Goal: Task Accomplishment & Management: Complete application form

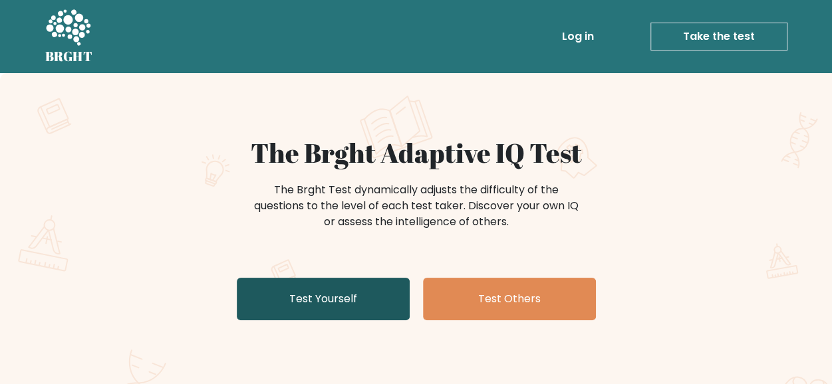
click at [343, 296] on link "Test Yourself" at bounding box center [323, 299] width 173 height 43
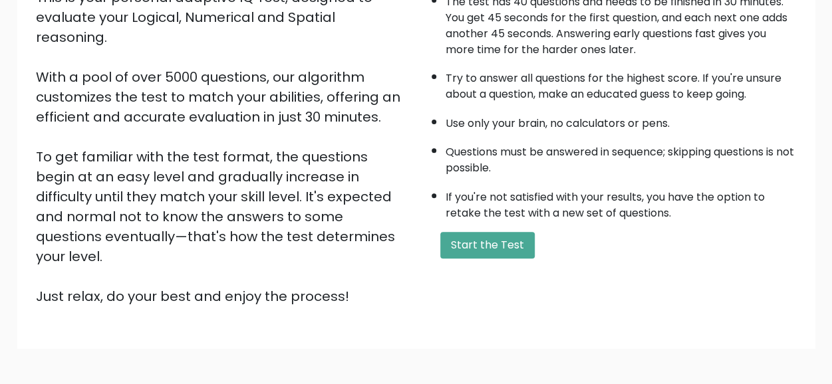
scroll to position [177, 0]
click at [470, 237] on button "Start the Test" at bounding box center [487, 244] width 94 height 27
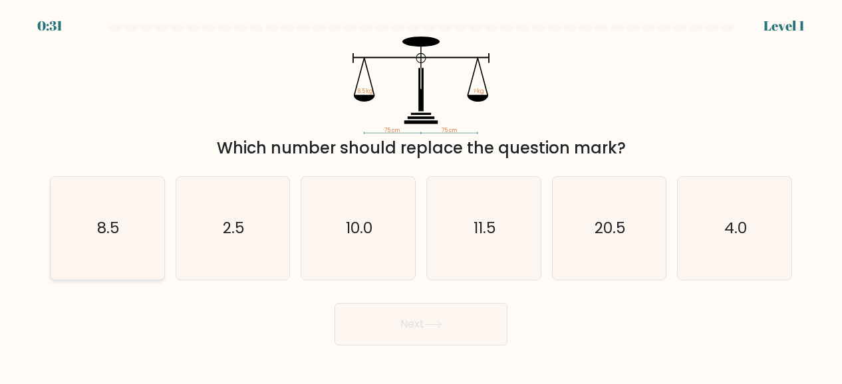
click at [142, 217] on icon "8.5" at bounding box center [107, 228] width 103 height 103
click at [421, 195] on input "a. 8.5" at bounding box center [421, 193] width 1 height 3
radio input "true"
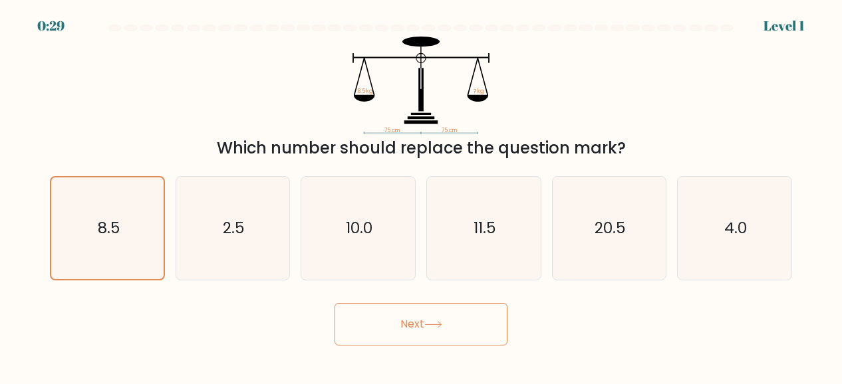
click at [388, 324] on button "Next" at bounding box center [420, 324] width 173 height 43
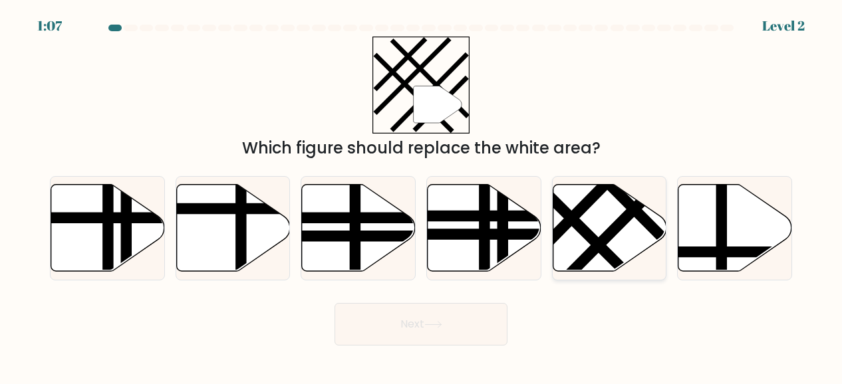
click at [582, 251] on icon at bounding box center [609, 227] width 114 height 87
click at [421, 195] on input "e." at bounding box center [421, 193] width 1 height 3
radio input "true"
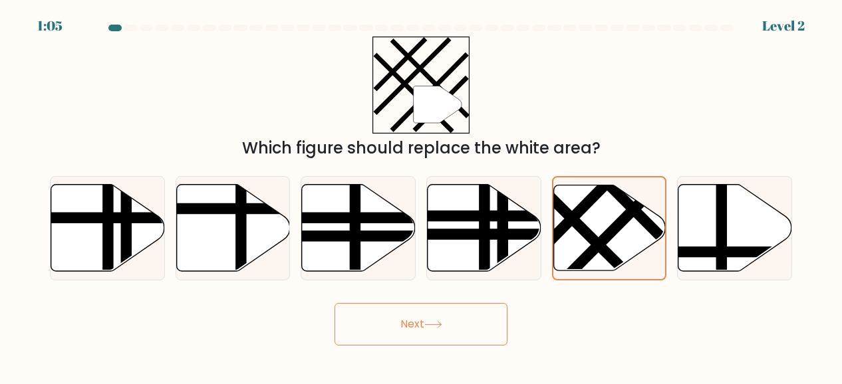
click at [399, 321] on button "Next" at bounding box center [420, 324] width 173 height 43
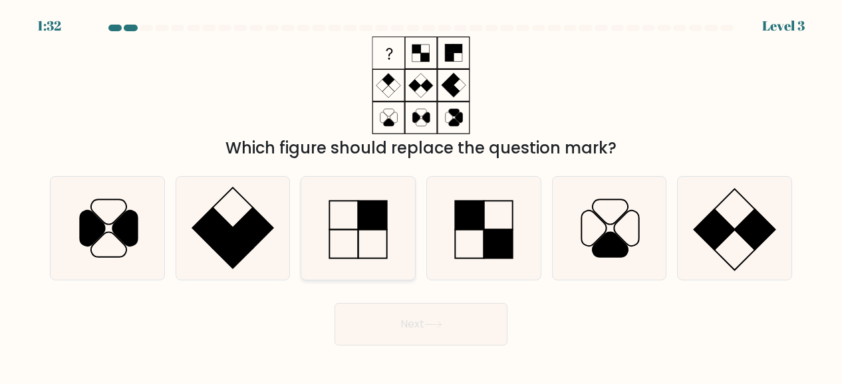
click at [354, 233] on icon at bounding box center [357, 228] width 103 height 103
click at [421, 195] on input "c." at bounding box center [421, 193] width 1 height 3
radio input "true"
click at [382, 324] on button "Next" at bounding box center [420, 324] width 173 height 43
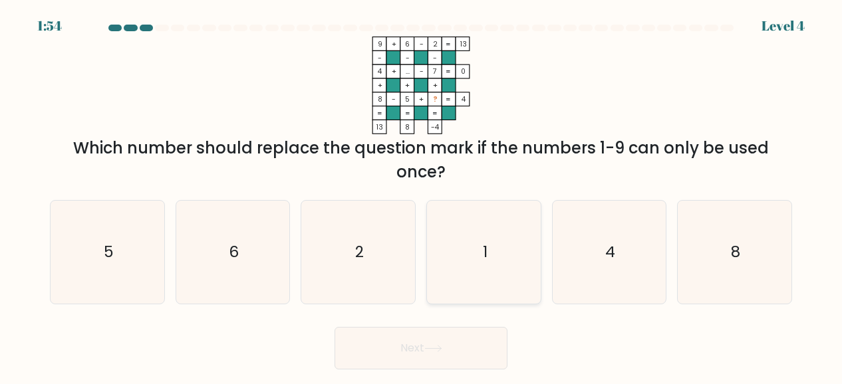
click at [484, 205] on icon "1" at bounding box center [483, 252] width 103 height 103
click at [421, 195] on input "d. 1" at bounding box center [421, 193] width 1 height 3
radio input "true"
click at [449, 338] on button "Next" at bounding box center [420, 348] width 173 height 43
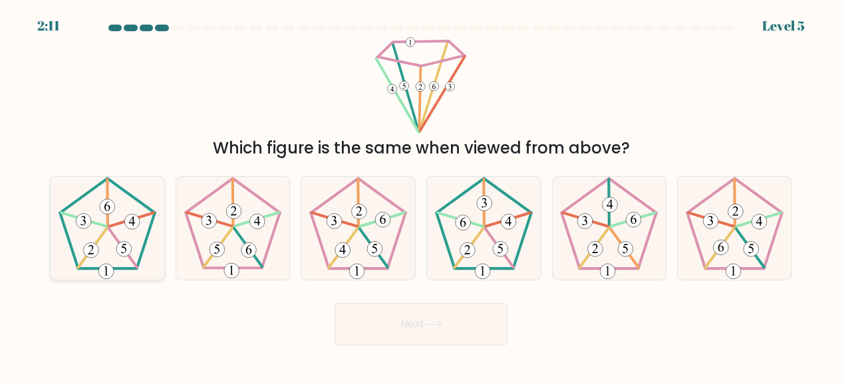
click at [122, 221] on 150 at bounding box center [131, 220] width 45 height 14
click at [421, 195] on input "a." at bounding box center [421, 193] width 1 height 3
radio input "true"
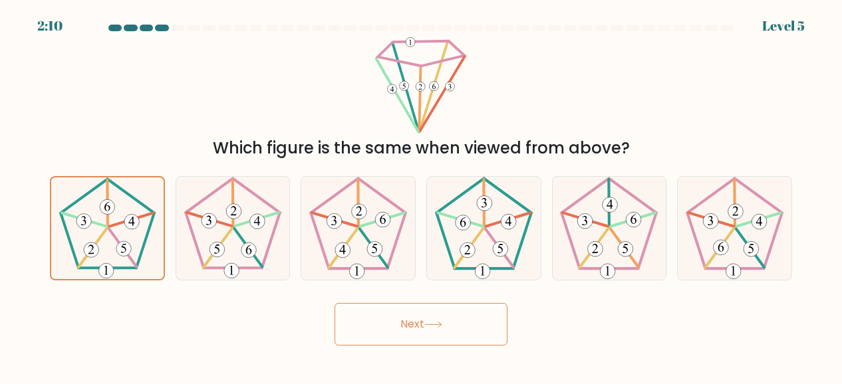
click at [394, 336] on button "Next" at bounding box center [420, 324] width 173 height 43
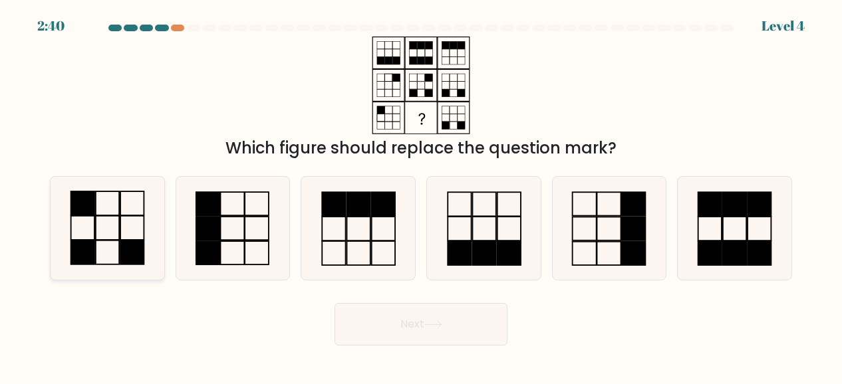
click at [142, 259] on rect at bounding box center [131, 253] width 23 height 24
click at [421, 195] on input "a." at bounding box center [421, 193] width 1 height 3
radio input "true"
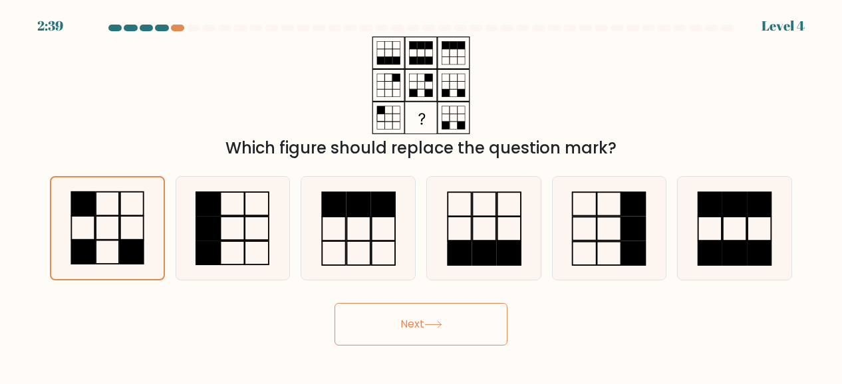
click at [382, 317] on button "Next" at bounding box center [420, 324] width 173 height 43
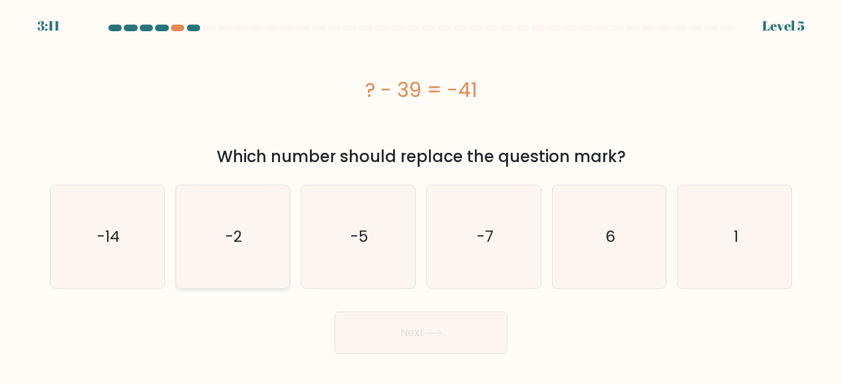
click at [240, 247] on text "-2" at bounding box center [233, 237] width 17 height 21
click at [421, 195] on input "b. -2" at bounding box center [421, 193] width 1 height 3
radio input "true"
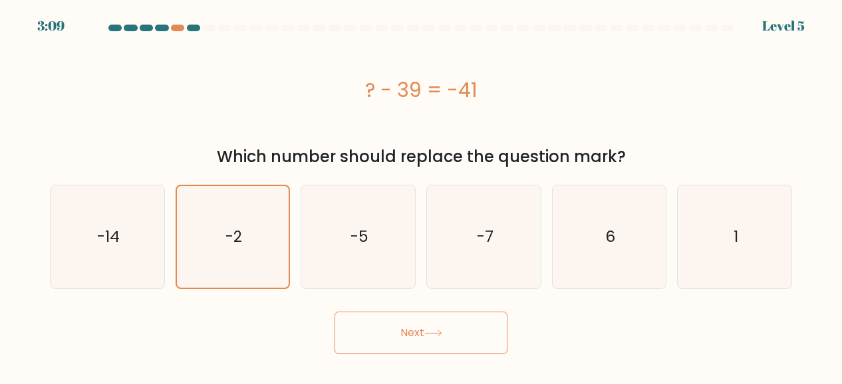
click at [414, 324] on button "Next" at bounding box center [420, 333] width 173 height 43
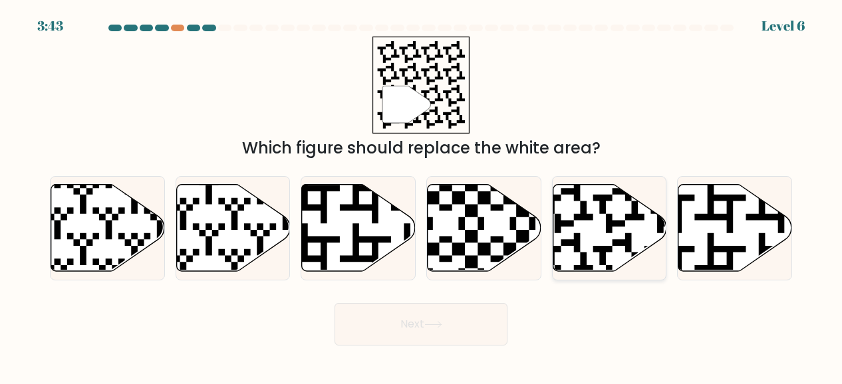
click at [596, 235] on icon at bounding box center [609, 227] width 114 height 87
click at [421, 195] on input "e." at bounding box center [421, 193] width 1 height 3
radio input "true"
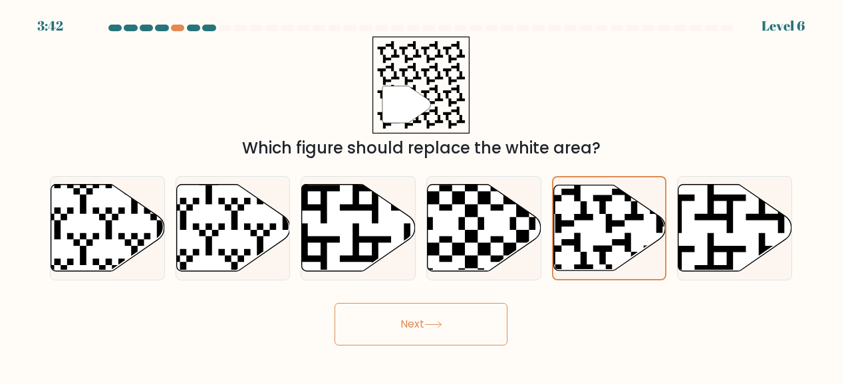
click at [435, 333] on button "Next" at bounding box center [420, 324] width 173 height 43
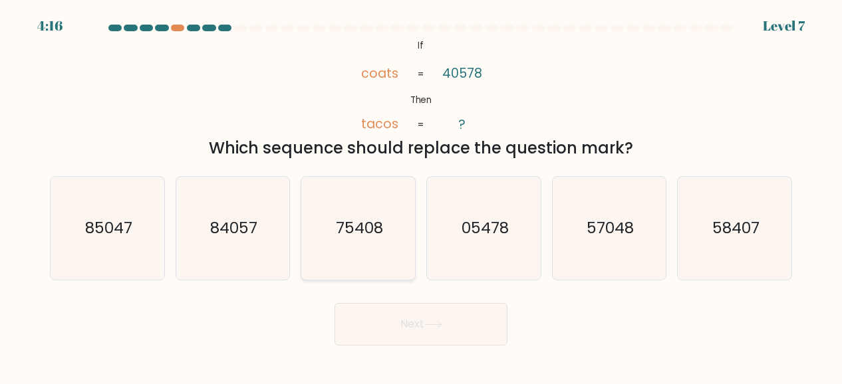
click at [358, 189] on icon "75408" at bounding box center [357, 228] width 103 height 103
click at [421, 192] on input "c. 75408" at bounding box center [421, 193] width 1 height 3
radio input "true"
click at [423, 333] on button "Next" at bounding box center [420, 324] width 173 height 43
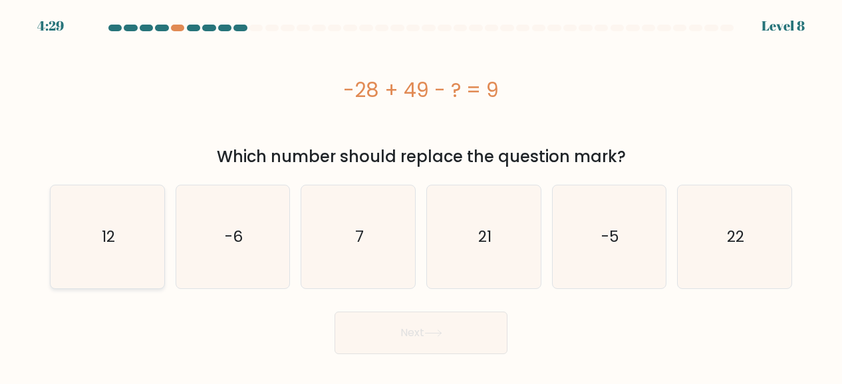
click at [80, 243] on icon "12" at bounding box center [107, 236] width 103 height 103
click at [421, 195] on input "a. 12" at bounding box center [421, 193] width 1 height 3
radio input "true"
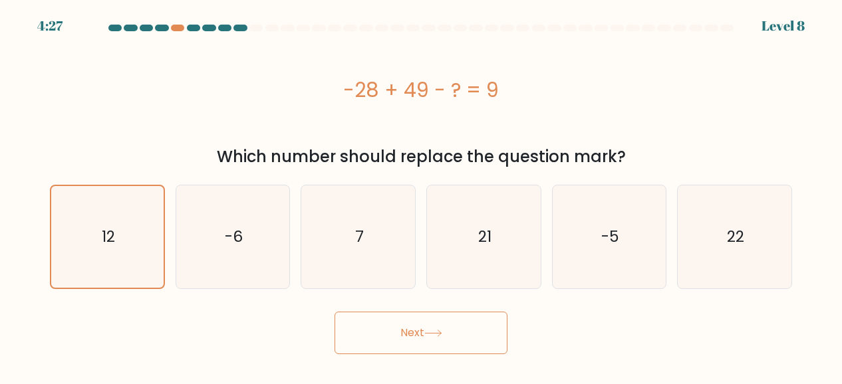
click at [364, 333] on button "Next" at bounding box center [420, 333] width 173 height 43
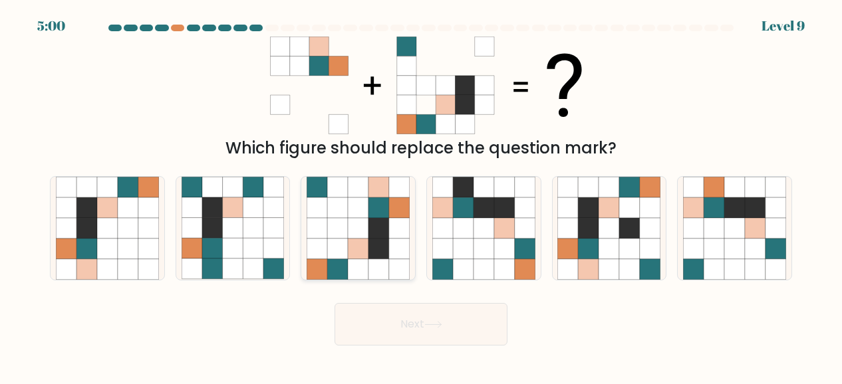
click at [391, 239] on icon at bounding box center [399, 249] width 21 height 21
click at [421, 195] on input "c." at bounding box center [421, 193] width 1 height 3
radio input "true"
click at [451, 342] on button "Next" at bounding box center [420, 324] width 173 height 43
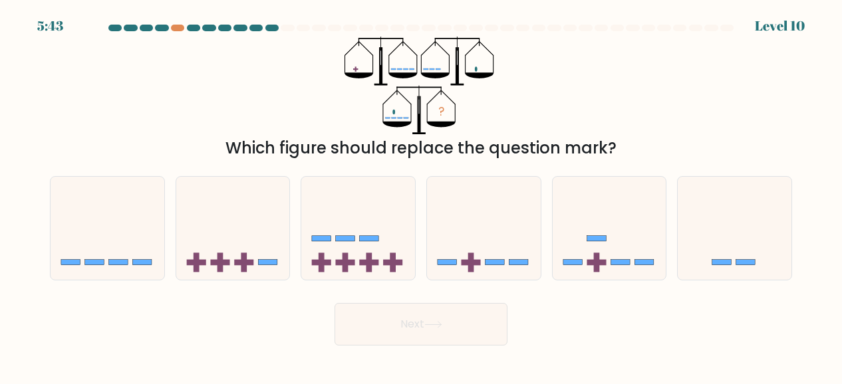
click at [430, 328] on icon at bounding box center [433, 324] width 18 height 7
click at [460, 264] on icon at bounding box center [484, 228] width 114 height 94
click at [421, 195] on input "d." at bounding box center [421, 193] width 1 height 3
radio input "true"
click at [440, 330] on button "Next" at bounding box center [420, 324] width 173 height 43
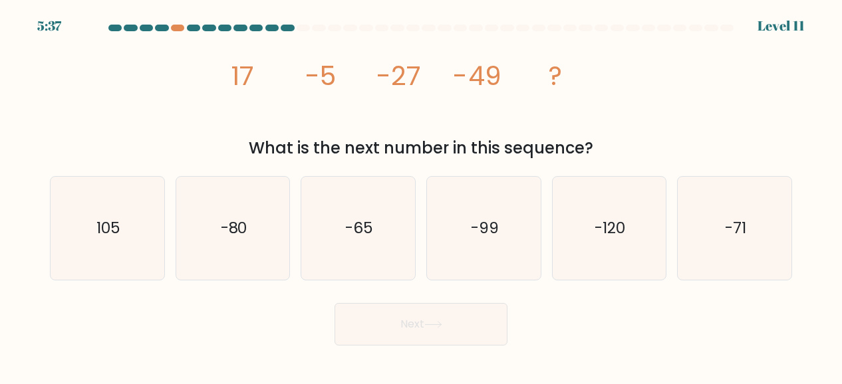
click at [495, 102] on icon "image/svg+xml 17 -5 -27 -49 ?" at bounding box center [420, 86] width 390 height 98
click at [675, 227] on div "f. -71" at bounding box center [734, 228] width 126 height 104
click at [725, 243] on icon "-71" at bounding box center [734, 228] width 103 height 103
click at [421, 195] on input "f. -71" at bounding box center [421, 193] width 1 height 3
radio input "true"
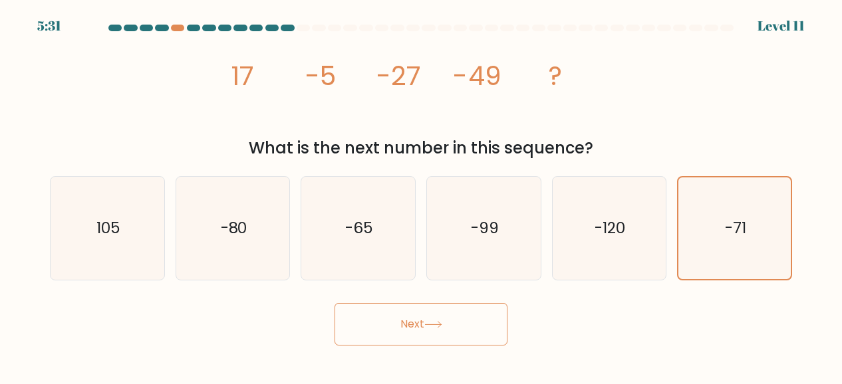
click at [453, 324] on button "Next" at bounding box center [420, 324] width 173 height 43
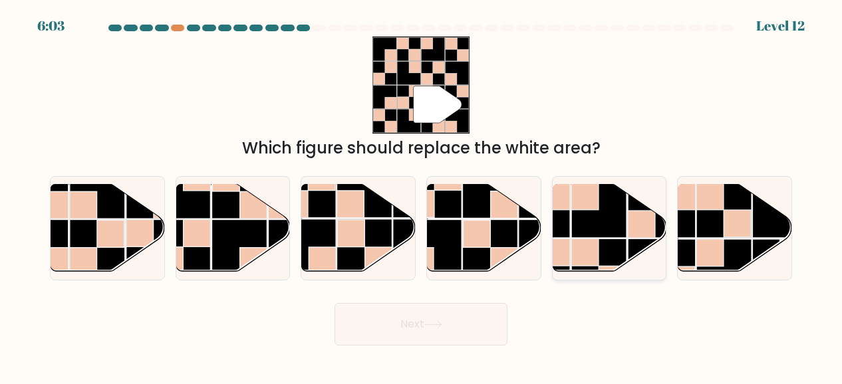
click at [564, 217] on rect at bounding box center [542, 210] width 55 height 55
click at [421, 195] on input "e." at bounding box center [421, 193] width 1 height 3
radio input "true"
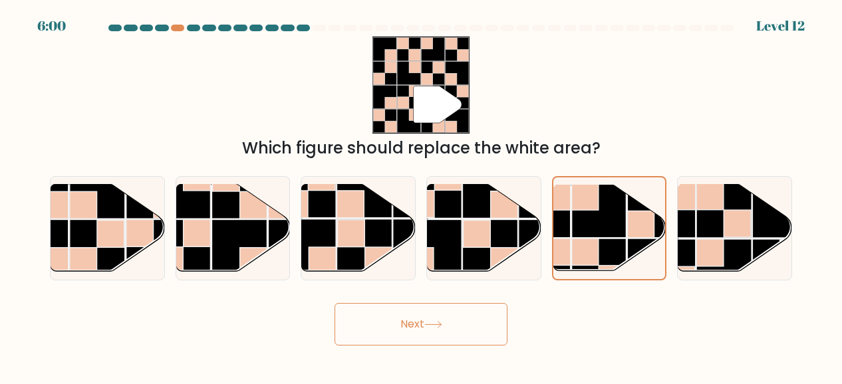
click at [440, 314] on button "Next" at bounding box center [420, 324] width 173 height 43
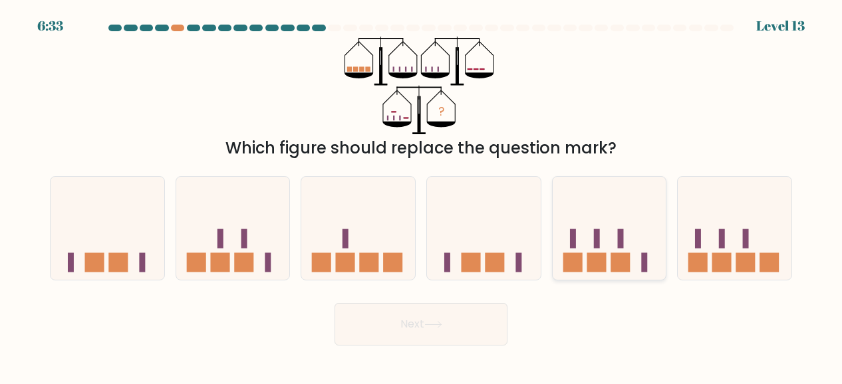
click at [584, 251] on icon at bounding box center [609, 228] width 114 height 94
click at [421, 195] on input "e." at bounding box center [421, 193] width 1 height 3
radio input "true"
click at [237, 248] on icon at bounding box center [233, 228] width 114 height 94
click at [421, 195] on input "b." at bounding box center [421, 193] width 1 height 3
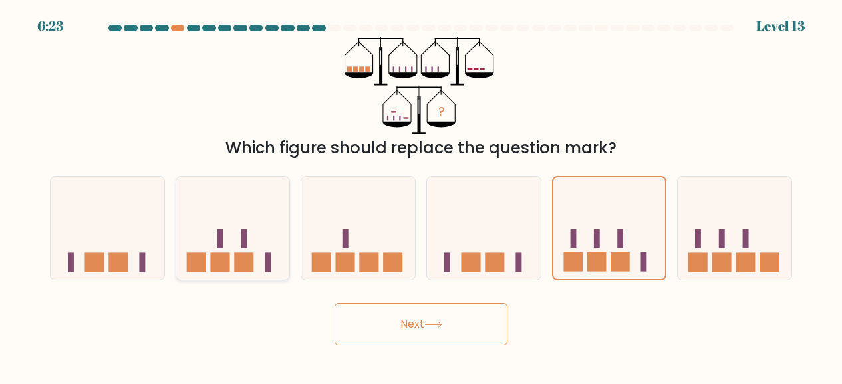
radio input "true"
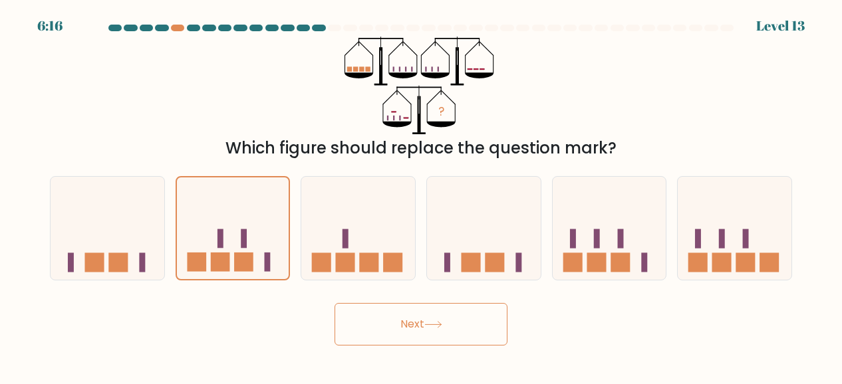
click at [420, 326] on button "Next" at bounding box center [420, 324] width 173 height 43
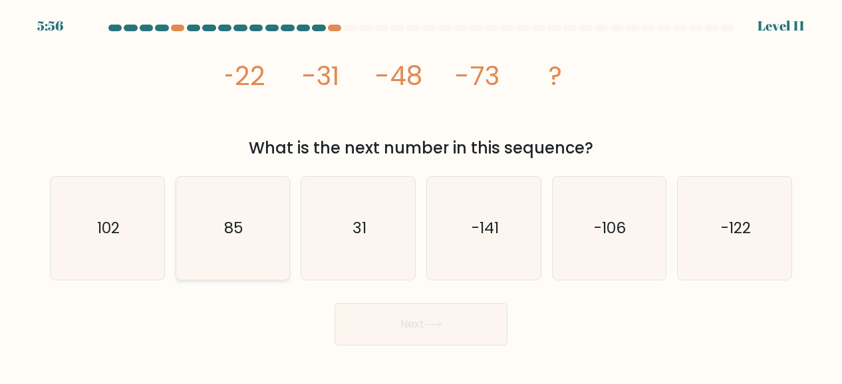
click at [271, 233] on icon "85" at bounding box center [232, 228] width 103 height 103
click at [421, 195] on input "b. 85" at bounding box center [421, 193] width 1 height 3
radio input "true"
click at [438, 318] on button "Next" at bounding box center [420, 324] width 173 height 43
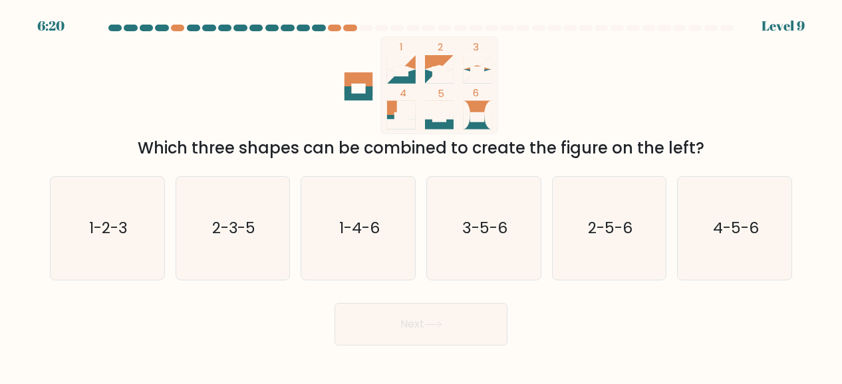
click at [410, 78] on icon at bounding box center [401, 76] width 29 height 14
click at [441, 76] on icon at bounding box center [439, 69] width 29 height 29
click at [104, 253] on icon "1-2-3" at bounding box center [107, 228] width 103 height 103
click at [421, 195] on input "a. 1-2-3" at bounding box center [421, 193] width 1 height 3
radio input "true"
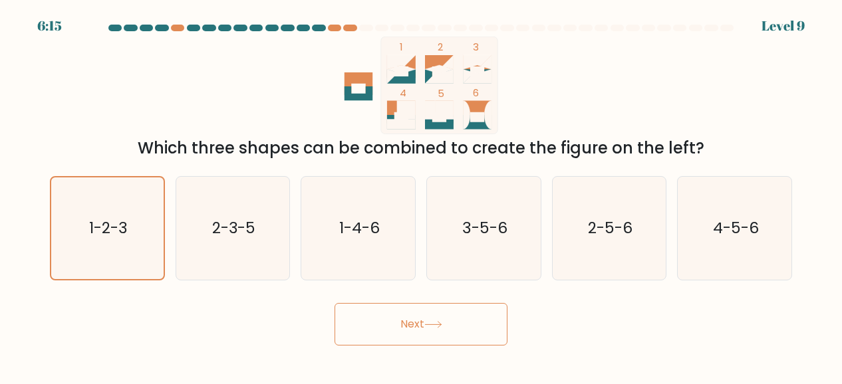
click at [382, 327] on button "Next" at bounding box center [420, 324] width 173 height 43
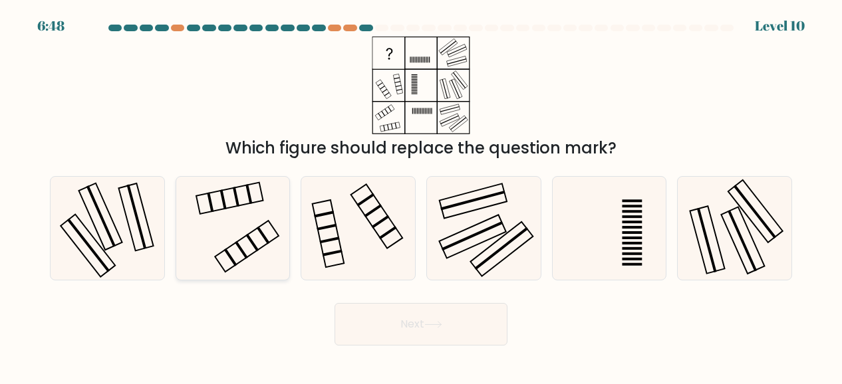
click at [234, 261] on rect at bounding box center [230, 258] width 13 height 18
click at [421, 195] on input "b." at bounding box center [421, 193] width 1 height 3
radio input "true"
click at [400, 326] on button "Next" at bounding box center [420, 324] width 173 height 43
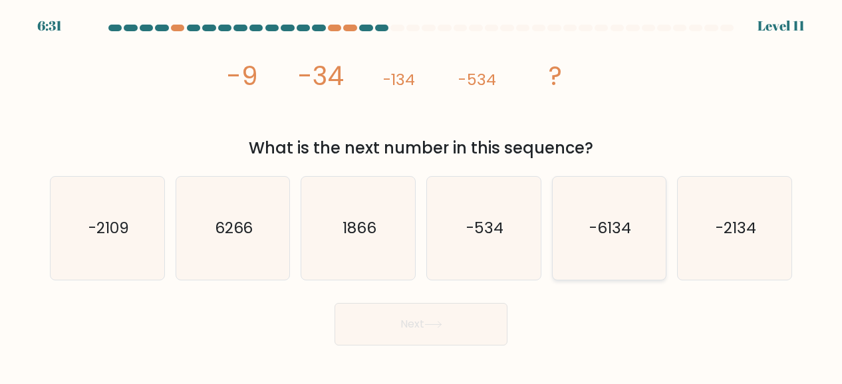
click at [566, 235] on icon "-6134" at bounding box center [608, 228] width 103 height 103
click at [421, 195] on input "e. -6134" at bounding box center [421, 193] width 1 height 3
radio input "true"
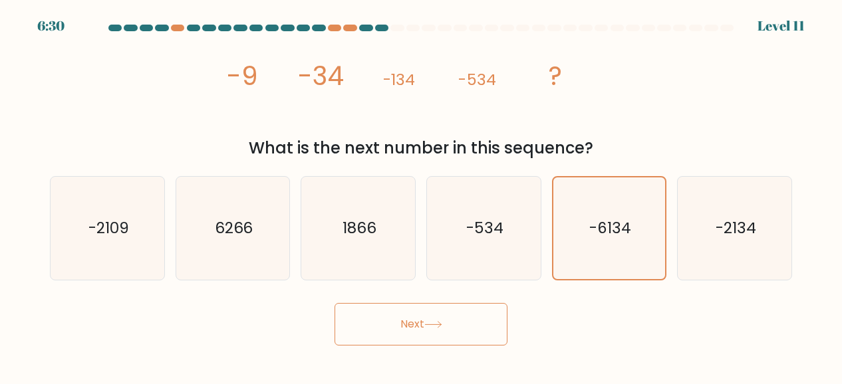
click at [427, 328] on icon at bounding box center [433, 324] width 18 height 7
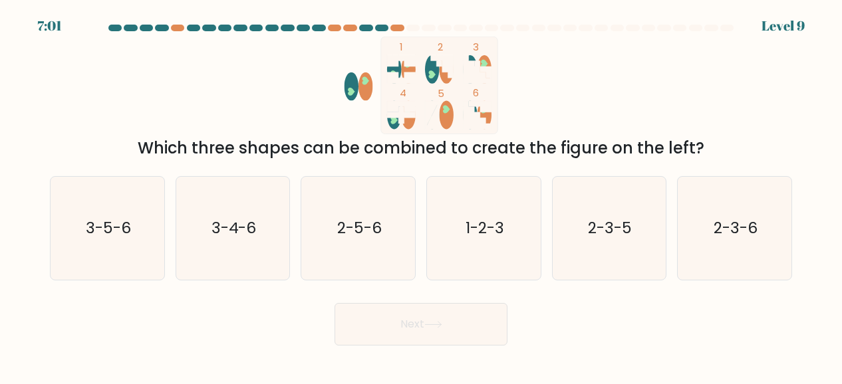
click at [445, 117] on ellipse at bounding box center [446, 115] width 14 height 29
click at [716, 234] on text "2-3-6" at bounding box center [735, 227] width 44 height 21
click at [421, 195] on input "f. 2-3-6" at bounding box center [421, 193] width 1 height 3
radio input "true"
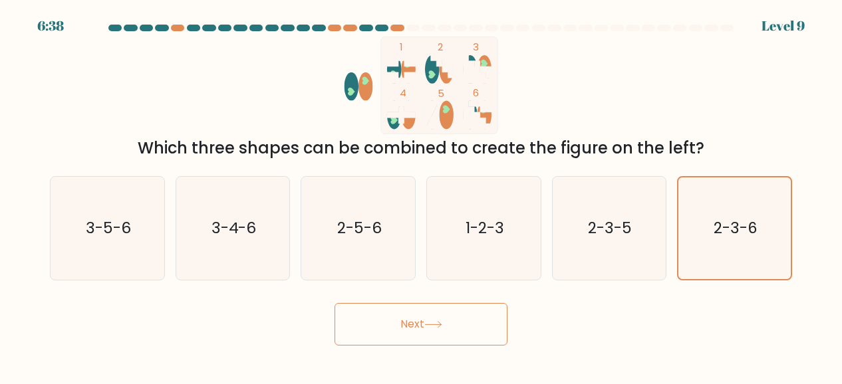
click at [478, 329] on button "Next" at bounding box center [420, 324] width 173 height 43
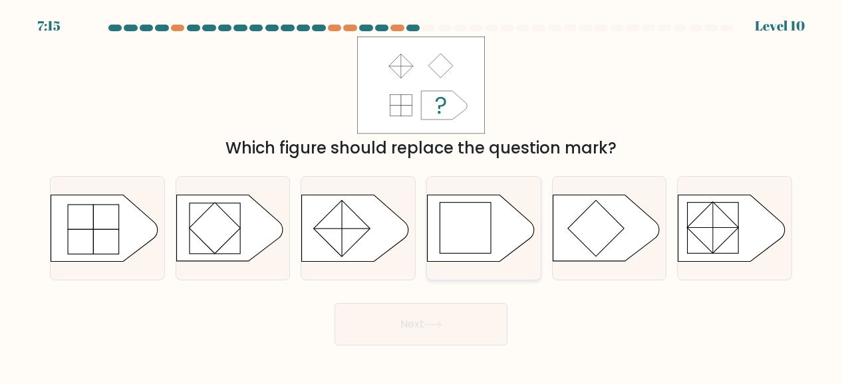
click at [465, 230] on rect at bounding box center [464, 228] width 51 height 51
click at [421, 195] on input "d." at bounding box center [421, 193] width 1 height 3
radio input "true"
click at [423, 326] on button "Next" at bounding box center [420, 324] width 173 height 43
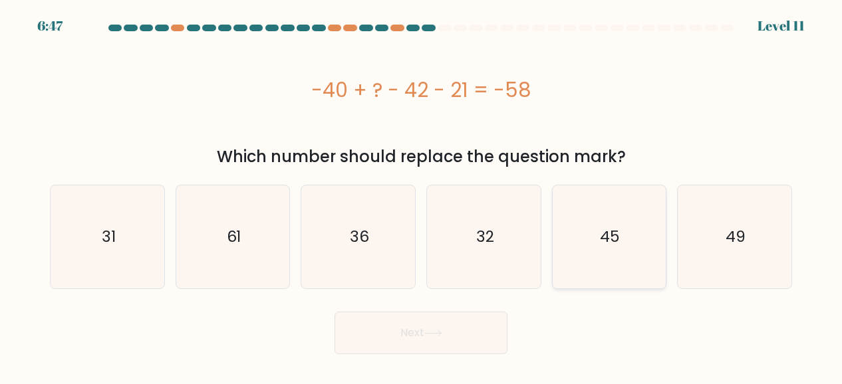
click at [652, 209] on icon "45" at bounding box center [608, 236] width 103 height 103
click at [421, 195] on input "e. 45" at bounding box center [421, 193] width 1 height 3
radio input "true"
click at [432, 333] on icon at bounding box center [433, 333] width 18 height 7
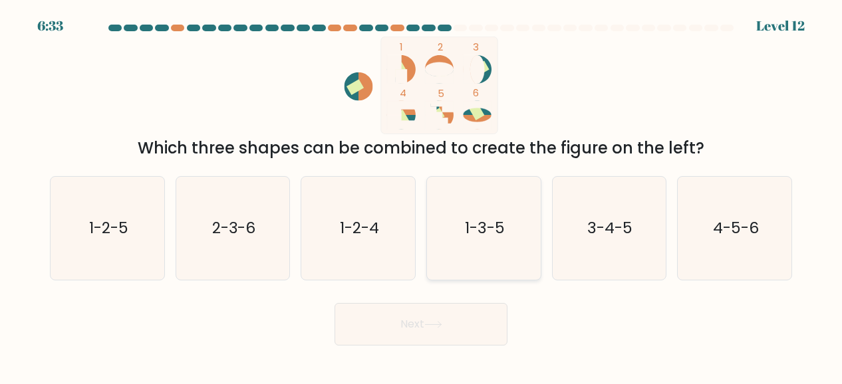
click at [486, 240] on icon "1-3-5" at bounding box center [483, 228] width 103 height 103
click at [421, 195] on input "d. 1-3-5" at bounding box center [421, 193] width 1 height 3
radio input "true"
click at [427, 340] on button "Next" at bounding box center [420, 324] width 173 height 43
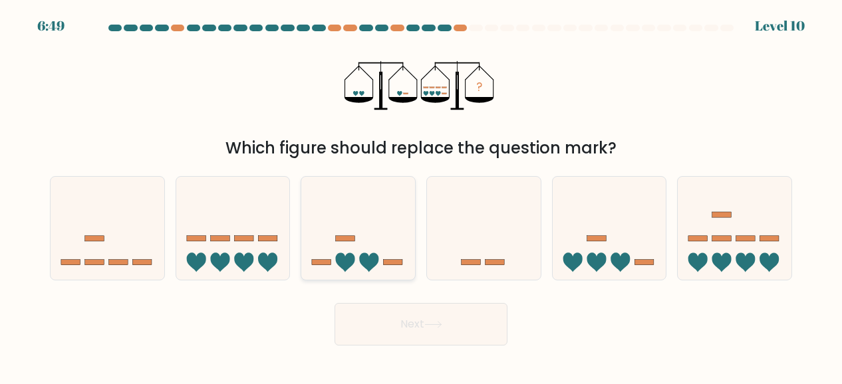
click at [395, 257] on icon at bounding box center [358, 228] width 114 height 94
click at [421, 195] on input "c." at bounding box center [421, 193] width 1 height 3
radio input "true"
click at [705, 239] on rect at bounding box center [697, 238] width 19 height 5
click at [421, 195] on input "f." at bounding box center [421, 193] width 1 height 3
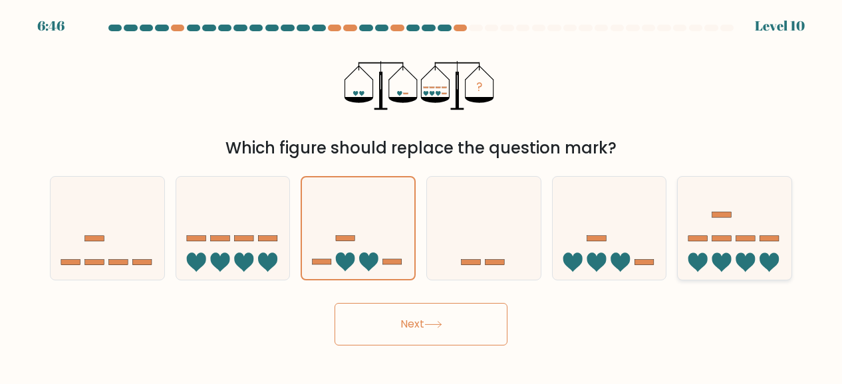
radio input "true"
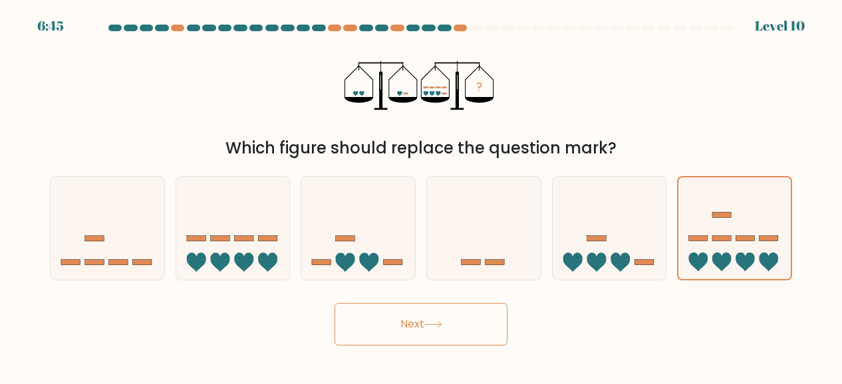
click at [475, 330] on button "Next" at bounding box center [420, 324] width 173 height 43
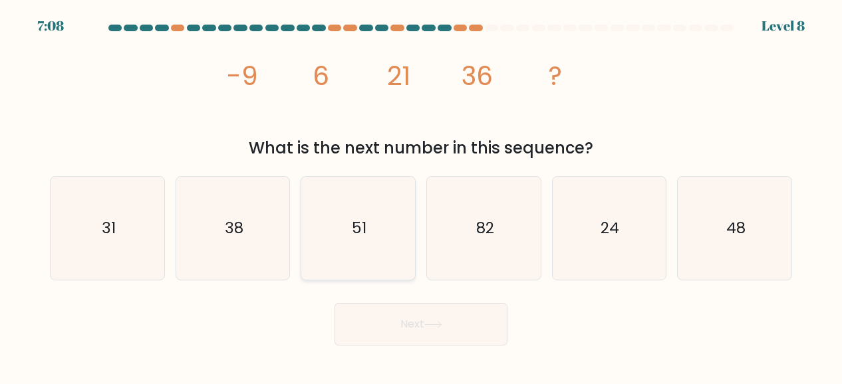
click at [395, 240] on icon "51" at bounding box center [357, 228] width 103 height 103
click at [421, 195] on input "c. 51" at bounding box center [421, 193] width 1 height 3
radio input "true"
click at [433, 322] on icon at bounding box center [433, 324] width 18 height 7
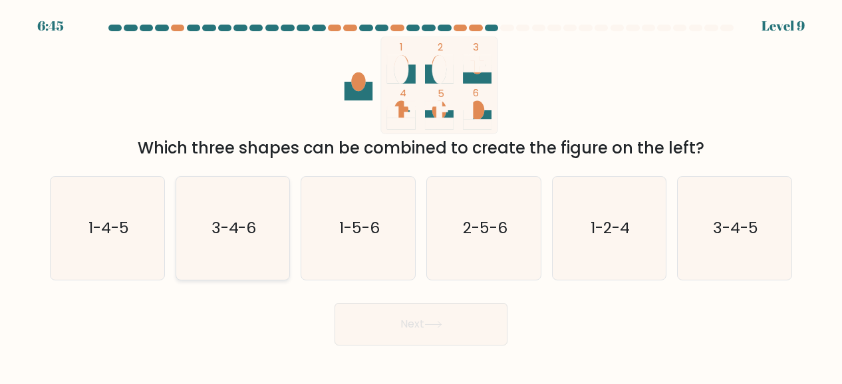
click at [229, 262] on icon "3-4-6" at bounding box center [232, 228] width 103 height 103
click at [421, 195] on input "b. 3-4-6" at bounding box center [421, 193] width 1 height 3
radio input "true"
click at [468, 241] on icon "2-5-6" at bounding box center [483, 228] width 103 height 103
click at [421, 195] on input "d. 2-5-6" at bounding box center [421, 193] width 1 height 3
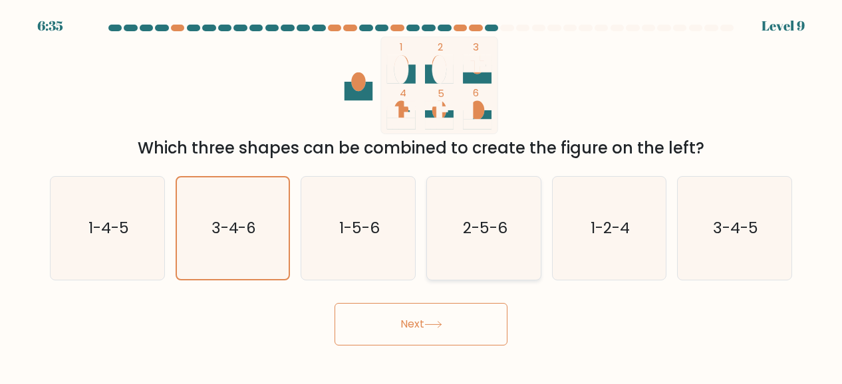
radio input "true"
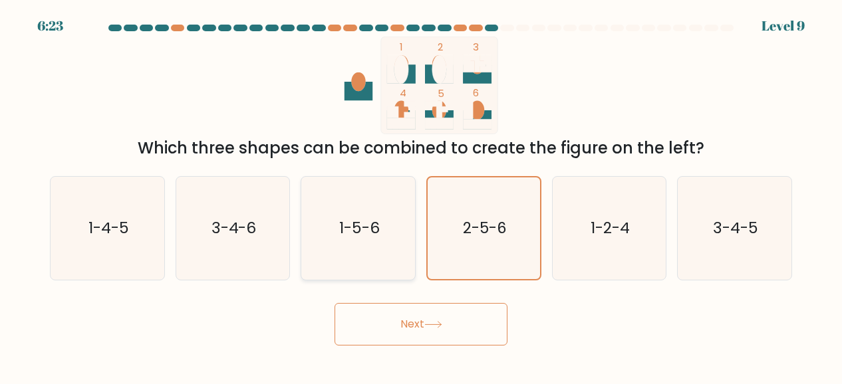
click at [375, 245] on icon "1-5-6" at bounding box center [357, 228] width 103 height 103
click at [421, 195] on input "c. 1-5-6" at bounding box center [421, 193] width 1 height 3
radio input "true"
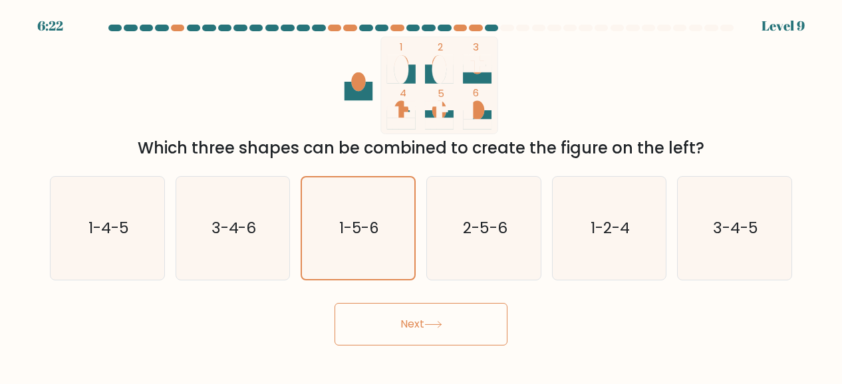
click at [408, 320] on button "Next" at bounding box center [420, 324] width 173 height 43
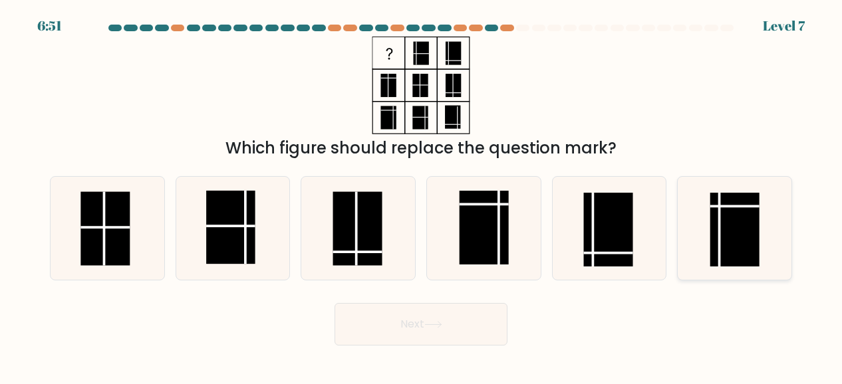
click at [728, 267] on icon at bounding box center [734, 228] width 103 height 103
click at [421, 195] on input "f." at bounding box center [421, 193] width 1 height 3
radio input "true"
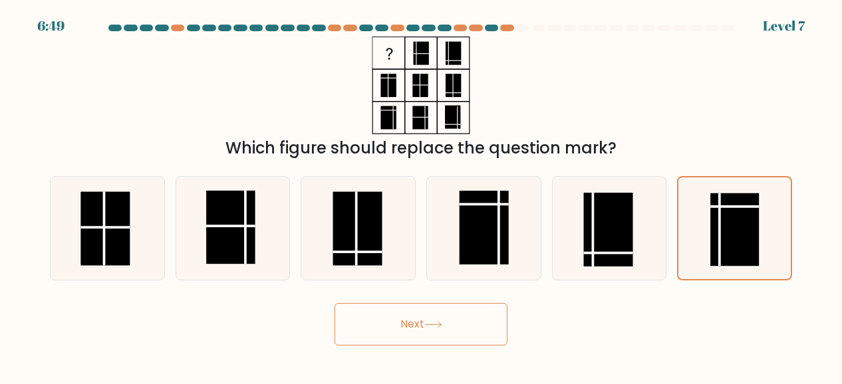
click at [439, 325] on icon at bounding box center [433, 325] width 16 height 6
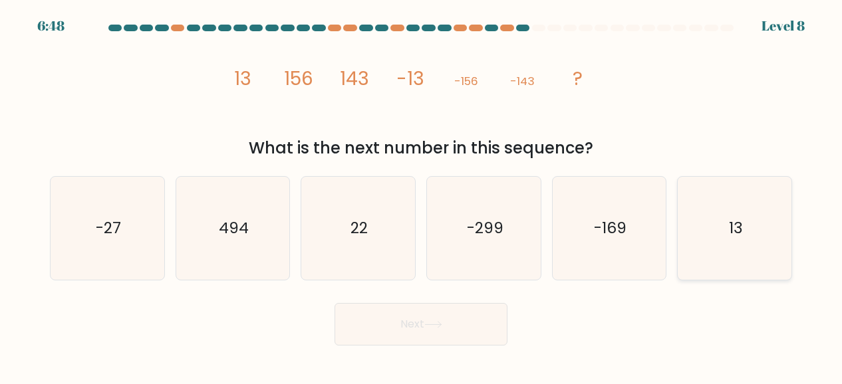
click at [732, 256] on icon "13" at bounding box center [734, 228] width 103 height 103
click at [421, 195] on input "f. 13" at bounding box center [421, 193] width 1 height 3
radio input "true"
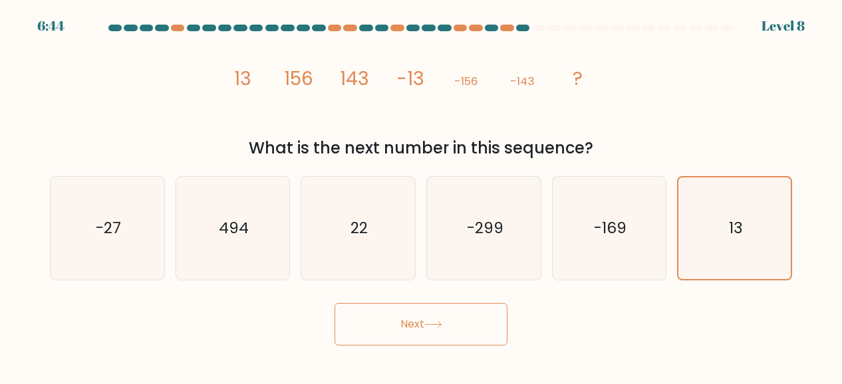
click at [443, 336] on button "Next" at bounding box center [420, 324] width 173 height 43
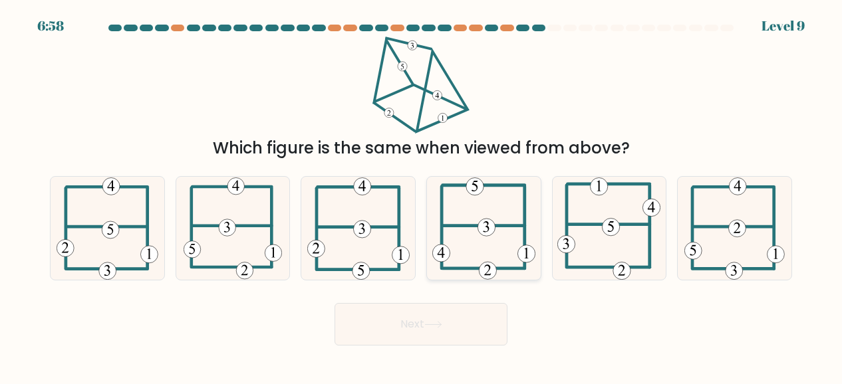
click at [487, 224] on icon at bounding box center [486, 226] width 6 height 11
click at [421, 195] on input "d." at bounding box center [421, 193] width 1 height 3
radio input "true"
click at [431, 330] on button "Next" at bounding box center [420, 324] width 173 height 43
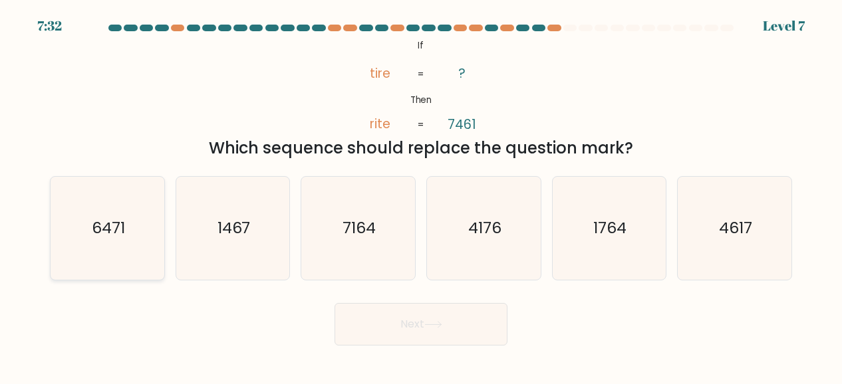
click at [82, 247] on icon "6471" at bounding box center [107, 228] width 103 height 103
click at [421, 195] on input "a. 6471" at bounding box center [421, 193] width 1 height 3
radio input "true"
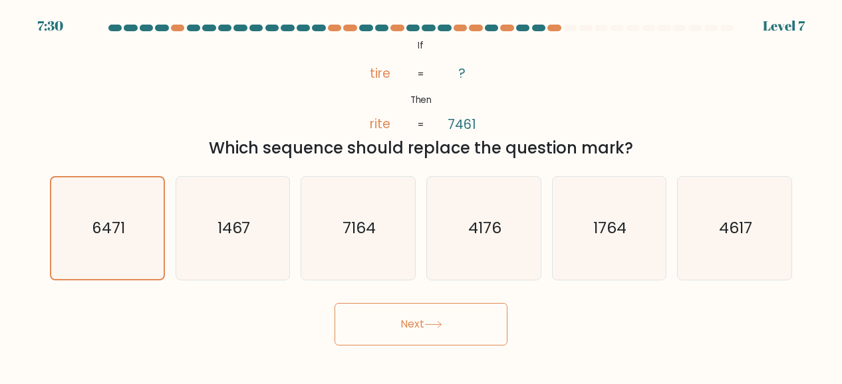
click at [429, 329] on button "Next" at bounding box center [420, 324] width 173 height 43
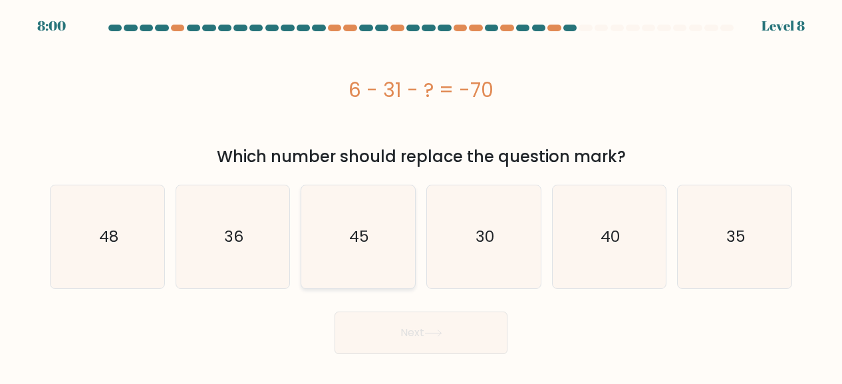
click at [374, 243] on icon "45" at bounding box center [357, 236] width 103 height 103
click at [421, 195] on input "c. 45" at bounding box center [421, 193] width 1 height 3
radio input "true"
click at [415, 344] on button "Next" at bounding box center [420, 333] width 173 height 43
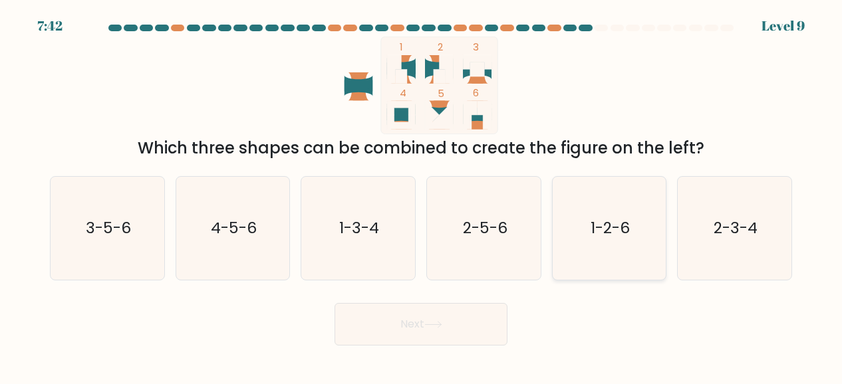
click at [570, 212] on icon "1-2-6" at bounding box center [608, 228] width 103 height 103
click at [421, 195] on input "e. 1-2-6" at bounding box center [421, 193] width 1 height 3
radio input "true"
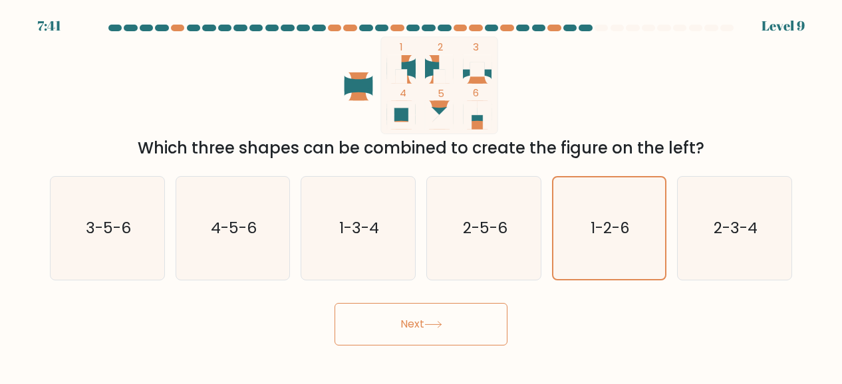
click at [431, 322] on icon at bounding box center [433, 324] width 18 height 7
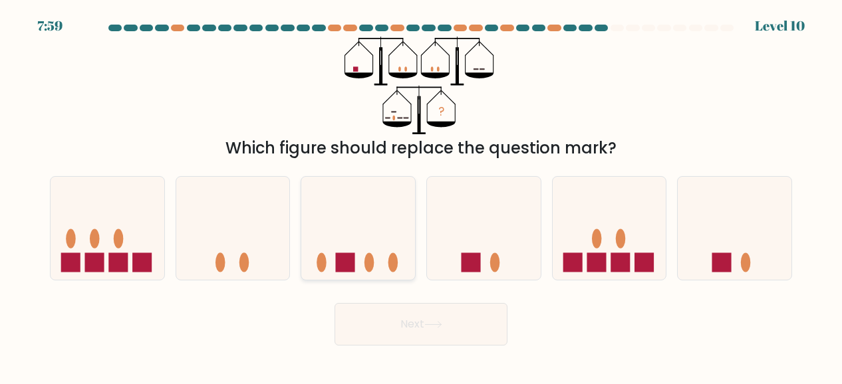
click at [355, 225] on icon at bounding box center [358, 228] width 114 height 94
click at [421, 195] on input "c." at bounding box center [421, 193] width 1 height 3
radio input "true"
click at [407, 323] on button "Next" at bounding box center [420, 324] width 173 height 43
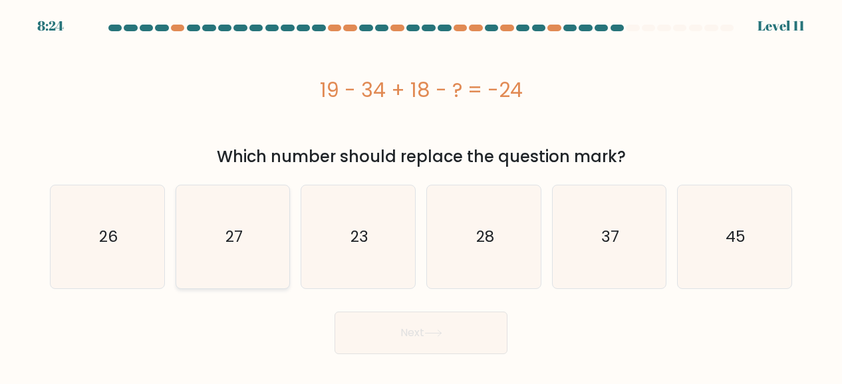
click at [234, 255] on icon "27" at bounding box center [232, 236] width 103 height 103
click at [421, 195] on input "b. 27" at bounding box center [421, 193] width 1 height 3
radio input "true"
click at [439, 334] on icon at bounding box center [433, 333] width 18 height 7
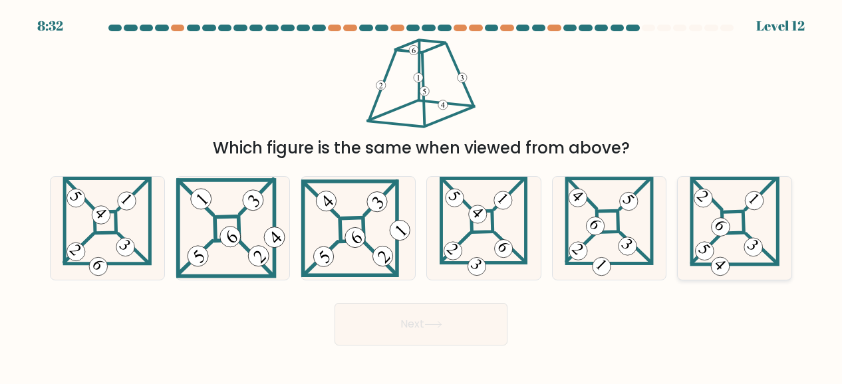
click at [732, 216] on icon at bounding box center [734, 228] width 90 height 103
click at [421, 195] on input "f." at bounding box center [421, 193] width 1 height 3
radio input "true"
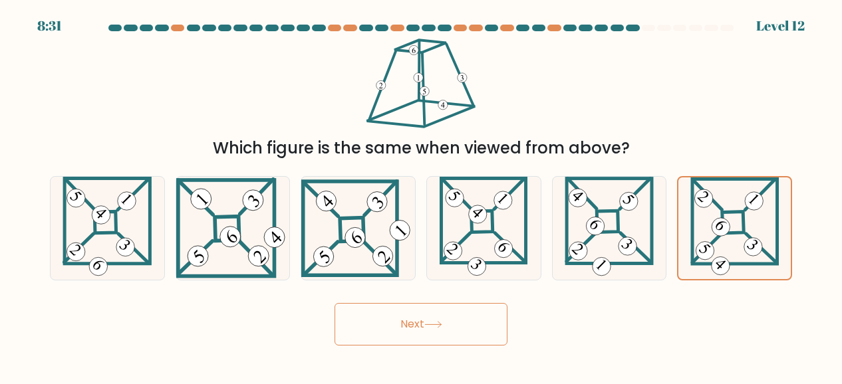
click at [401, 317] on button "Next" at bounding box center [420, 324] width 173 height 43
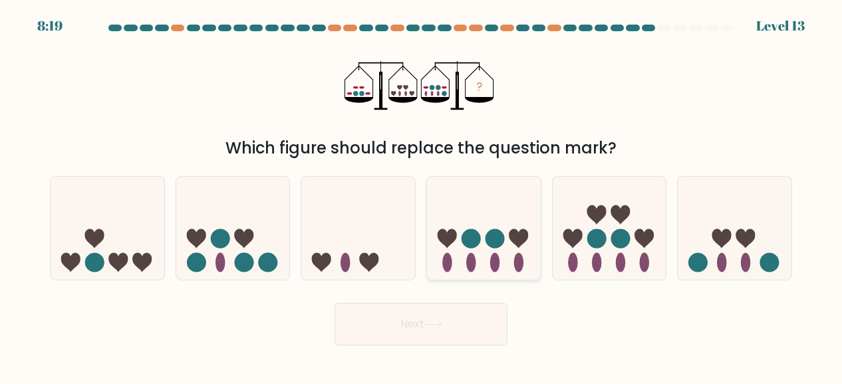
click at [509, 249] on icon at bounding box center [484, 228] width 114 height 94
click at [421, 195] on input "d." at bounding box center [421, 193] width 1 height 3
radio input "true"
click at [414, 324] on button "Next" at bounding box center [420, 324] width 173 height 43
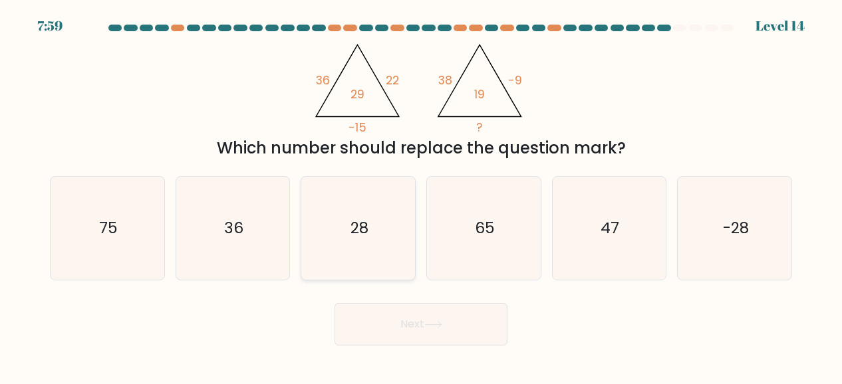
click at [350, 229] on text "28" at bounding box center [359, 227] width 18 height 21
click at [421, 195] on input "c. 28" at bounding box center [421, 193] width 1 height 3
radio input "true"
click at [430, 333] on button "Next" at bounding box center [420, 324] width 173 height 43
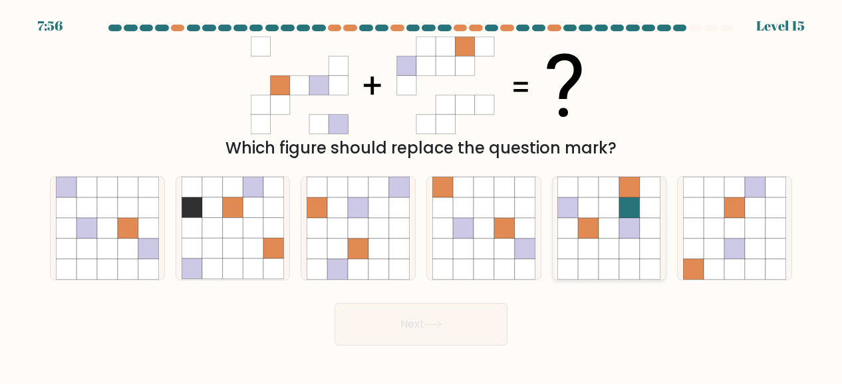
click at [638, 223] on icon at bounding box center [629, 228] width 21 height 21
click at [421, 195] on input "e." at bounding box center [421, 193] width 1 height 3
radio input "true"
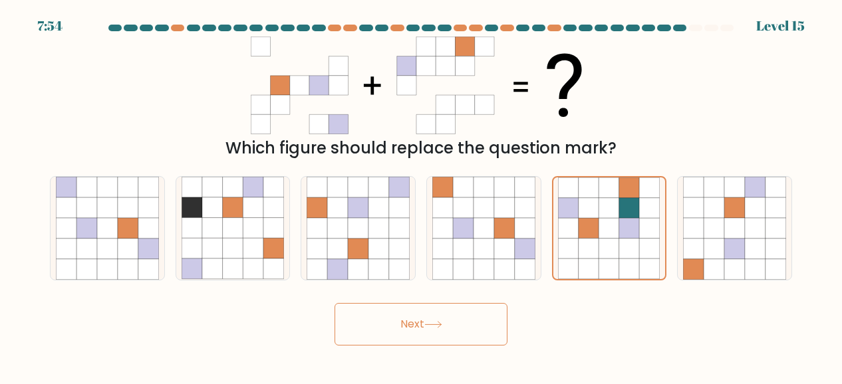
click at [454, 316] on button "Next" at bounding box center [420, 324] width 173 height 43
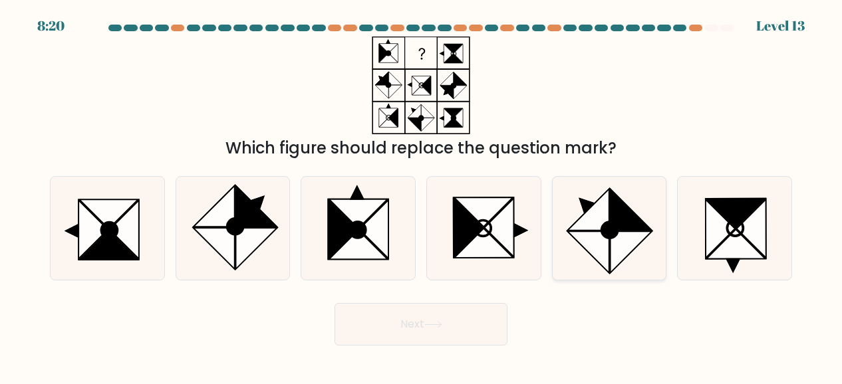
click at [604, 245] on icon at bounding box center [588, 251] width 41 height 41
click at [421, 195] on input "e." at bounding box center [421, 193] width 1 height 3
radio input "true"
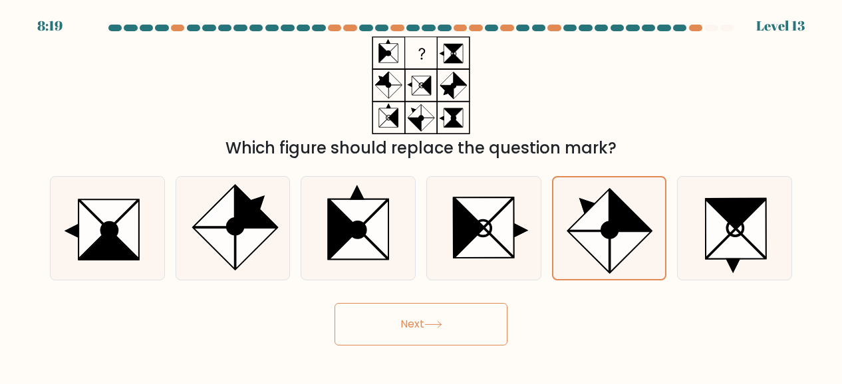
click at [423, 314] on button "Next" at bounding box center [420, 324] width 173 height 43
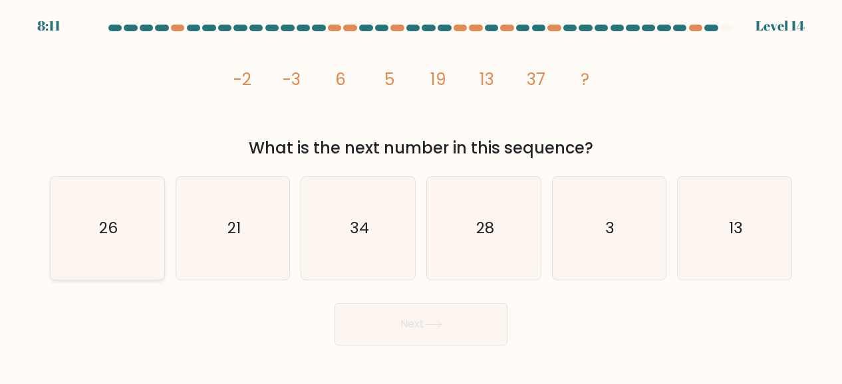
click at [101, 177] on icon "26" at bounding box center [107, 228] width 103 height 103
click at [421, 192] on input "a. 26" at bounding box center [421, 193] width 1 height 3
radio input "true"
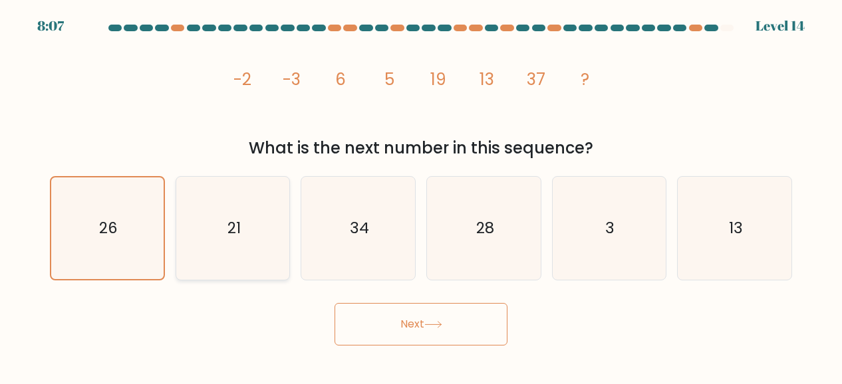
click at [228, 205] on icon "21" at bounding box center [232, 228] width 103 height 103
click at [421, 195] on input "b. 21" at bounding box center [421, 193] width 1 height 3
radio input "true"
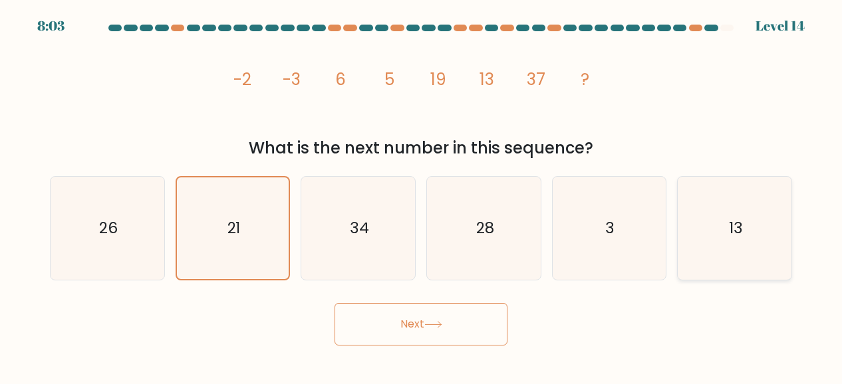
click at [725, 230] on icon "13" at bounding box center [734, 228] width 103 height 103
click at [421, 195] on input "f. 13" at bounding box center [421, 193] width 1 height 3
radio input "true"
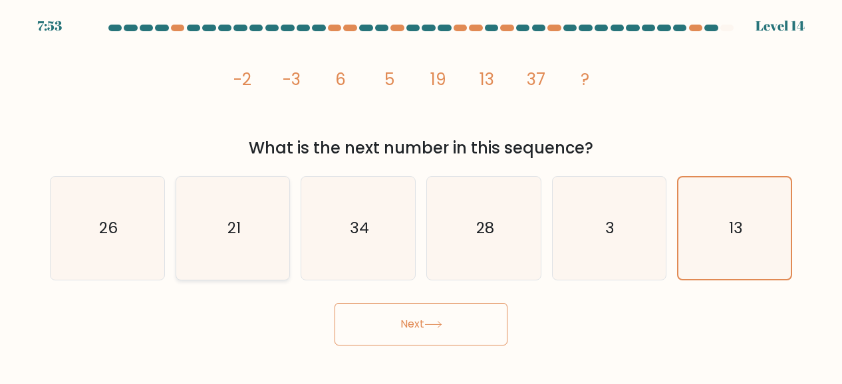
click at [206, 208] on icon "21" at bounding box center [232, 228] width 103 height 103
click at [421, 195] on input "b. 21" at bounding box center [421, 193] width 1 height 3
radio input "true"
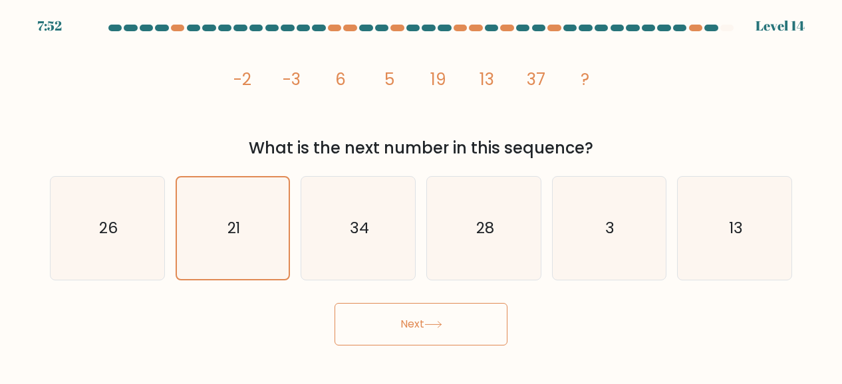
click at [424, 314] on button "Next" at bounding box center [420, 324] width 173 height 43
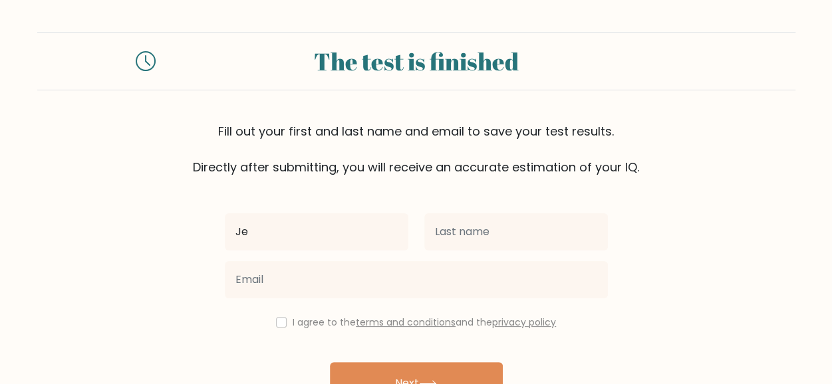
type input "Jeptoo"
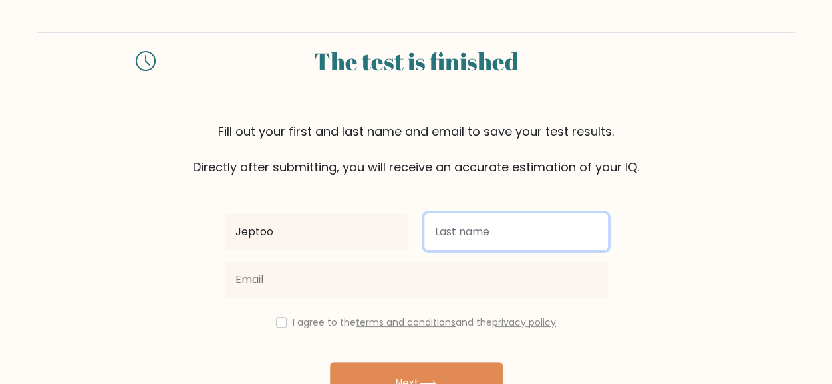
click at [465, 234] on input "text" at bounding box center [515, 231] width 183 height 37
type input "Sheila"
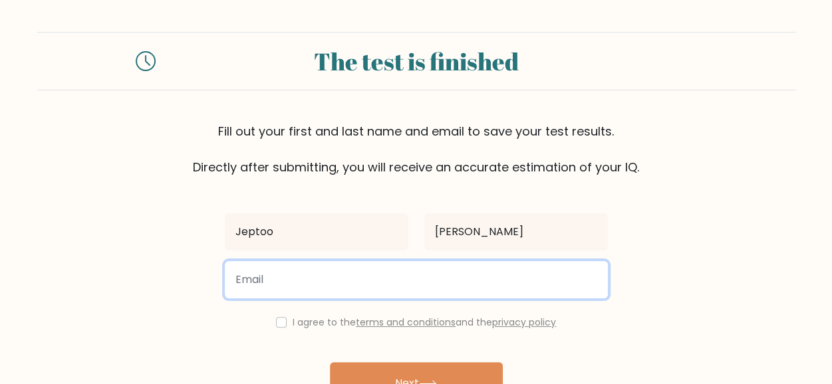
click at [291, 287] on input "email" at bounding box center [416, 279] width 383 height 37
type input "ckshilla@gmail.com"
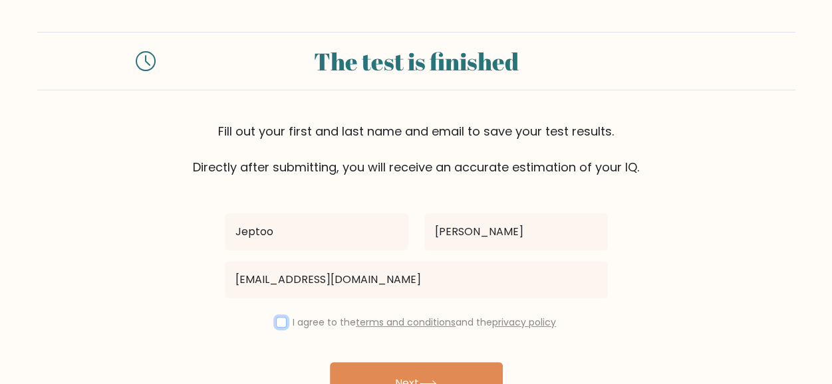
click at [277, 324] on input "checkbox" at bounding box center [281, 322] width 11 height 11
checkbox input "true"
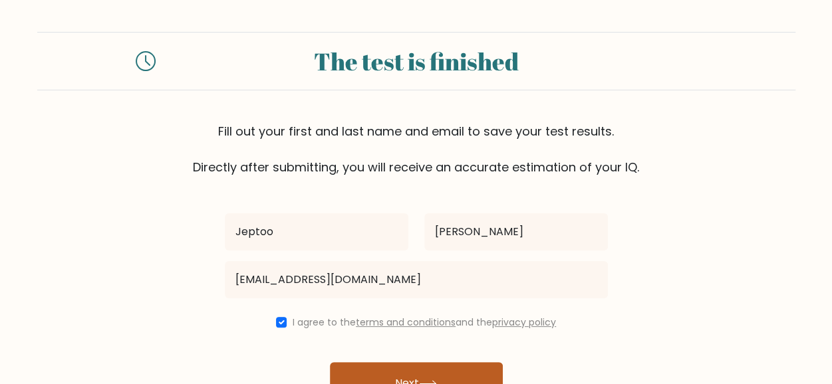
click at [404, 372] on button "Next" at bounding box center [416, 383] width 173 height 43
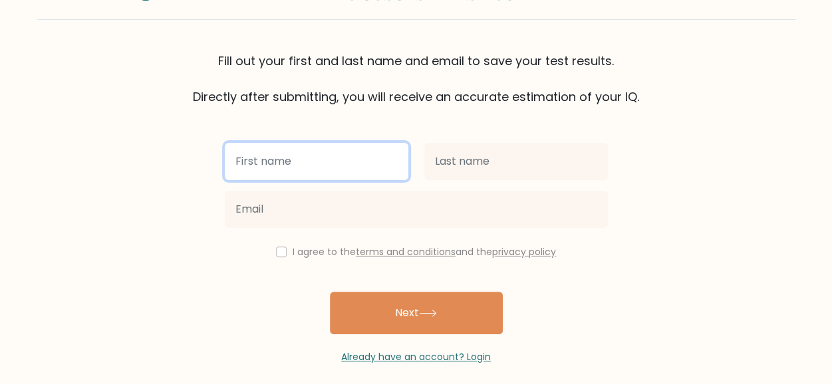
scroll to position [120, 0]
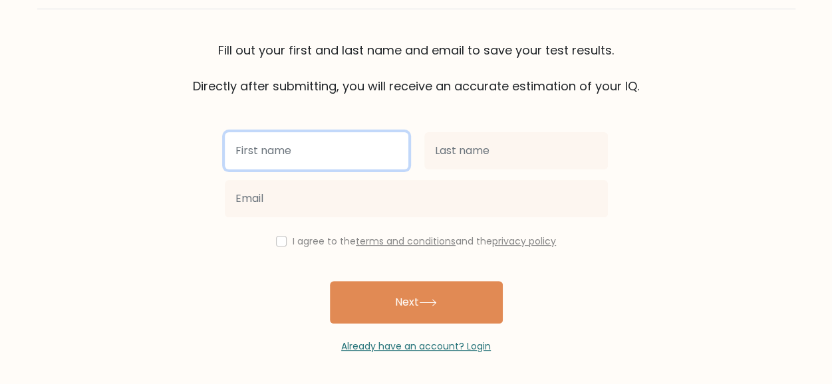
click at [277, 138] on input "text" at bounding box center [316, 150] width 183 height 37
type input "Jeptoo"
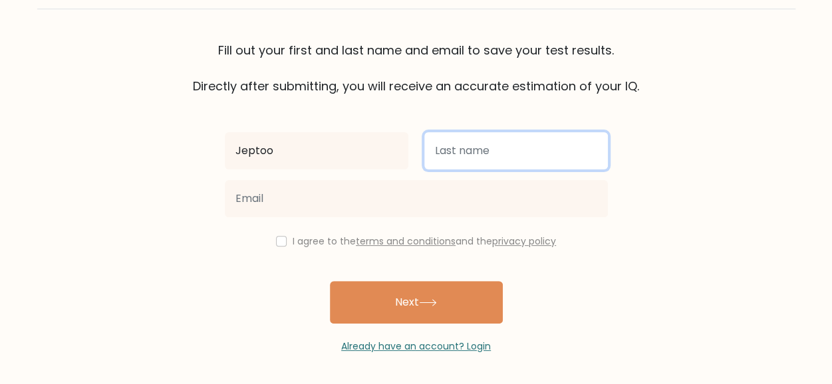
click at [497, 139] on input "text" at bounding box center [515, 150] width 183 height 37
type input "Sheila"
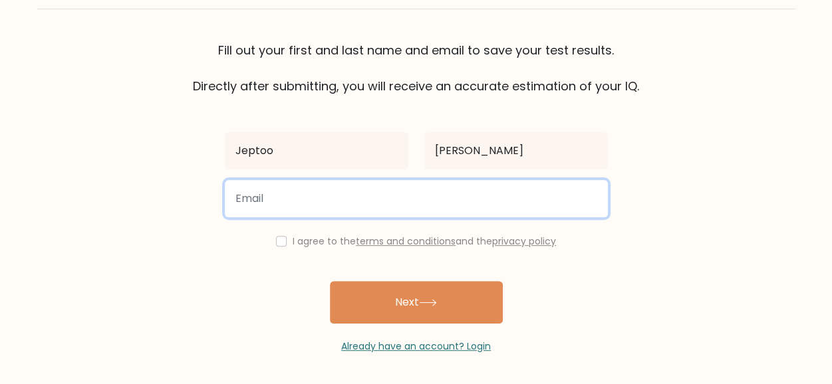
click at [343, 191] on input "email" at bounding box center [416, 198] width 383 height 37
type input "ckshilla@gmail.com"
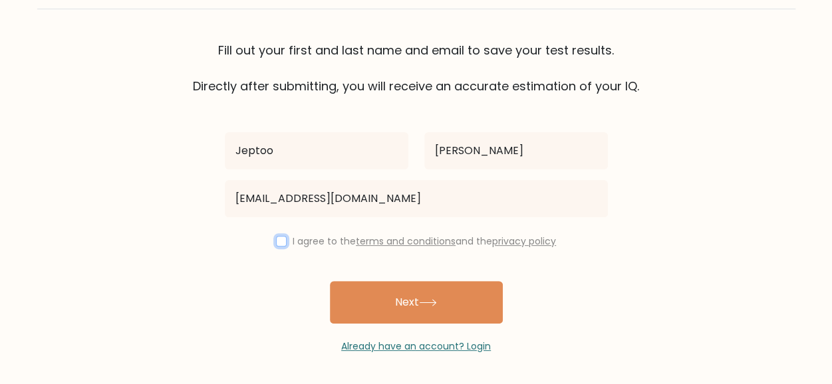
click at [276, 237] on input "checkbox" at bounding box center [281, 241] width 11 height 11
checkbox input "true"
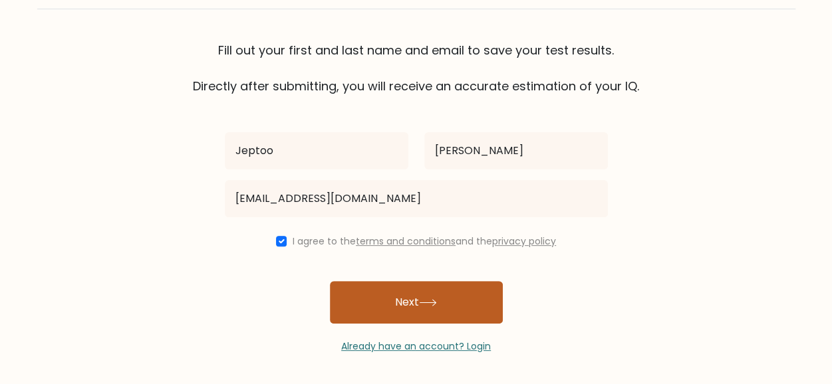
click at [395, 297] on button "Next" at bounding box center [416, 302] width 173 height 43
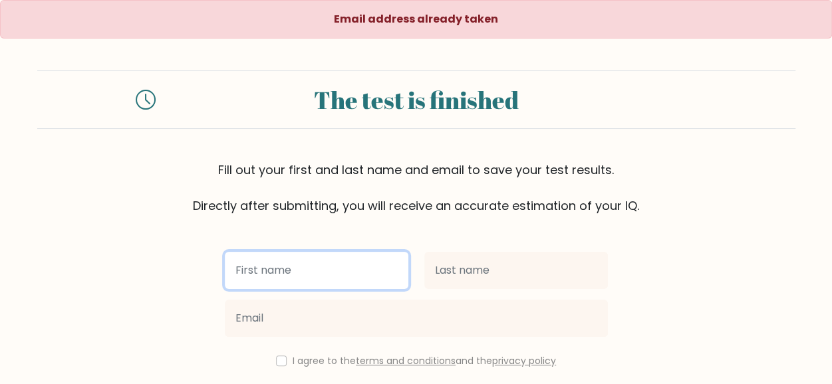
scroll to position [120, 0]
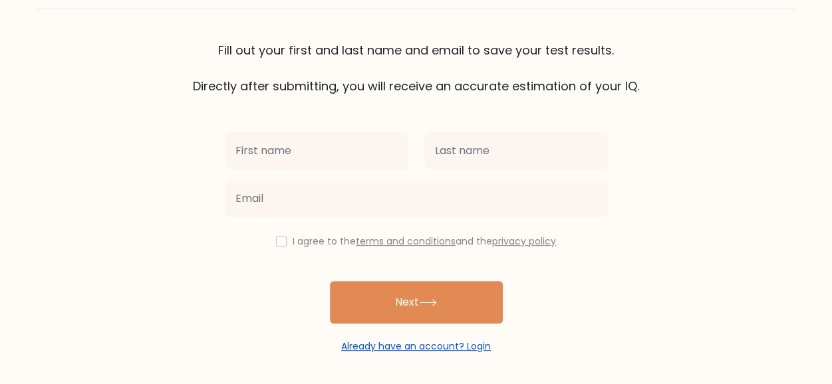
click at [377, 346] on link "Already have an account? Login" at bounding box center [416, 346] width 150 height 13
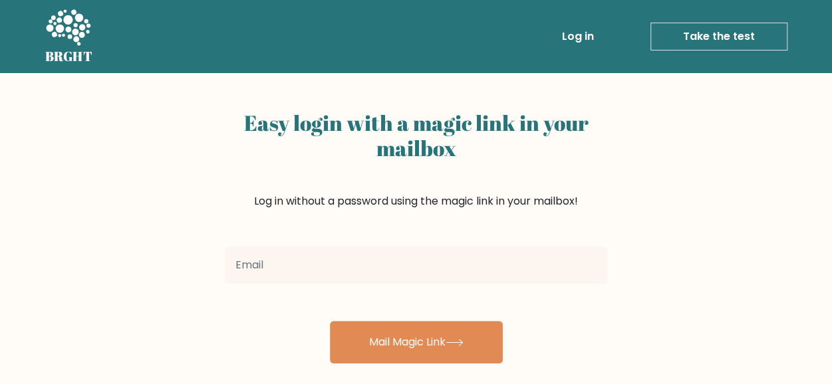
click at [287, 233] on div "Easy login with a magic link in your mailbox Log in without a password using th…" at bounding box center [416, 173] width 383 height 136
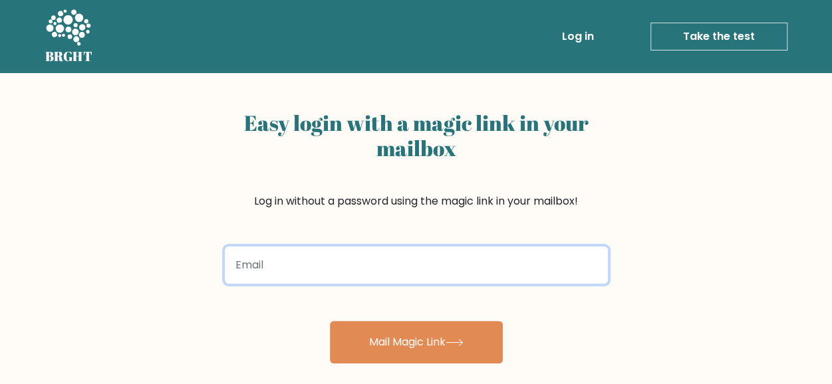
click at [273, 261] on input "email" at bounding box center [416, 265] width 383 height 37
type input "[EMAIL_ADDRESS][DOMAIN_NAME]"
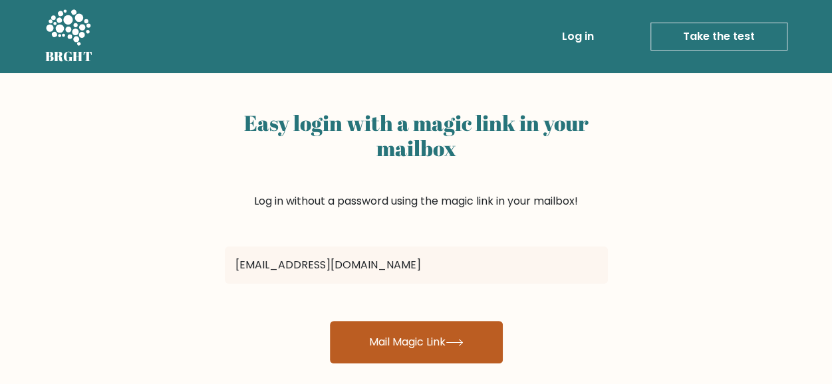
click at [419, 343] on button "Mail Magic Link" at bounding box center [416, 342] width 173 height 43
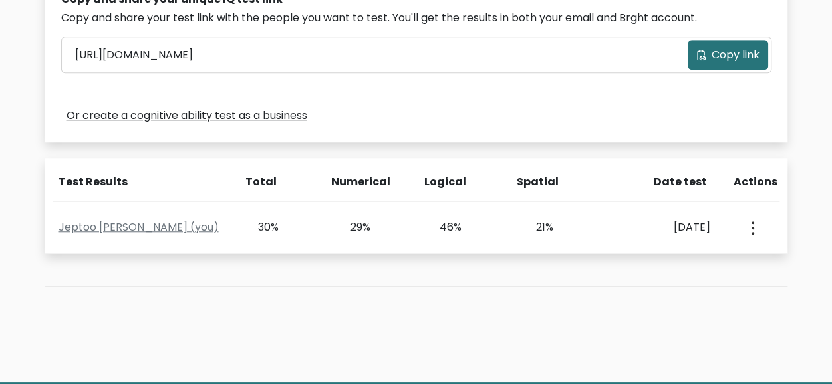
scroll to position [523, 0]
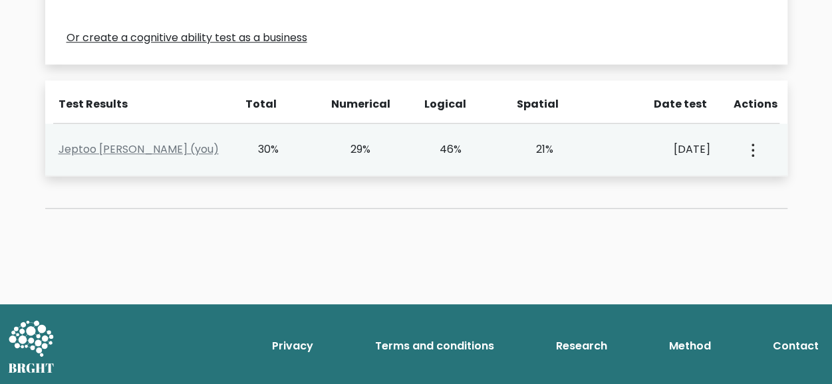
click at [753, 156] on icon "button" at bounding box center [752, 150] width 3 height 13
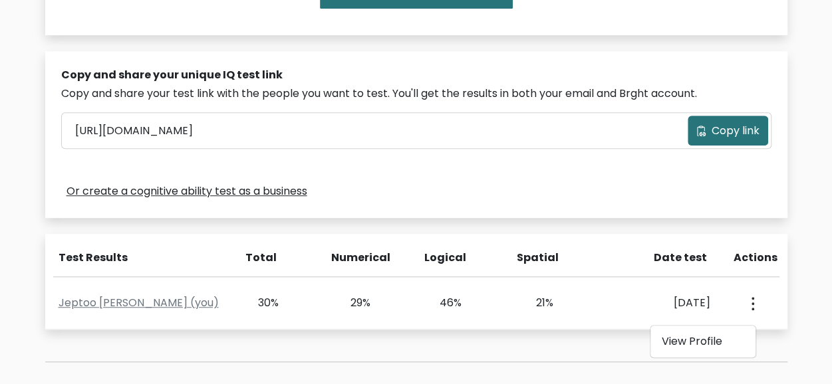
scroll to position [0, 0]
